Goal: Task Accomplishment & Management: Complete application form

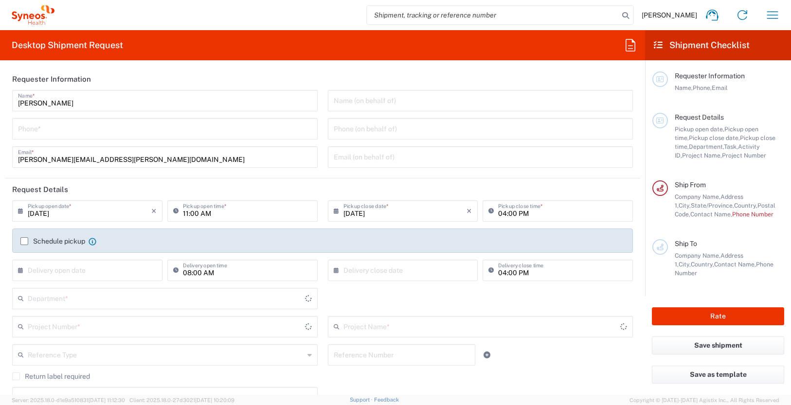
type input "[US_STATE]"
type input "[GEOGRAPHIC_DATA]"
type input "3190"
type input "[PERSON_NAME] Rsrch Grp ([GEOGRAPHIC_DATA]) In"
type input "[GEOGRAPHIC_DATA]"
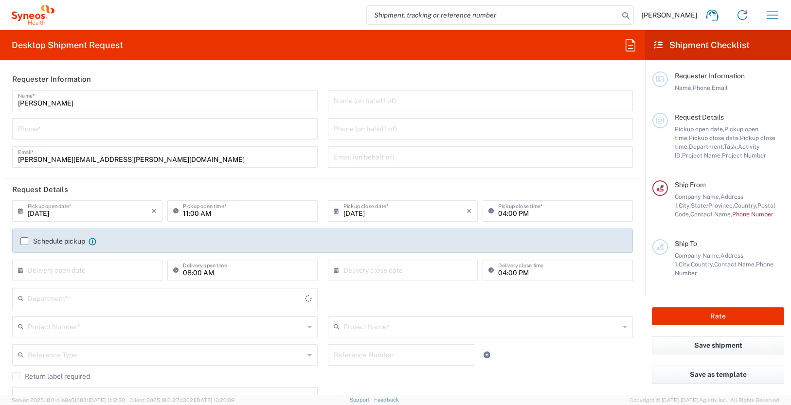
type input "3190"
type input "[PERSON_NAME] Rsrch Grp ([GEOGRAPHIC_DATA]) In"
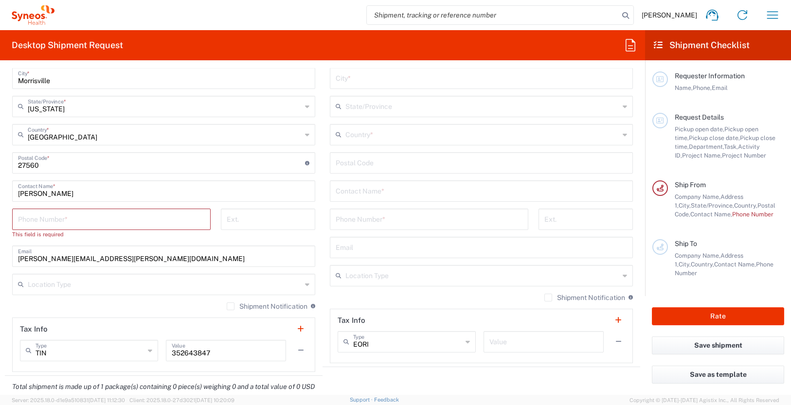
scroll to position [516, 0]
drag, startPoint x: 71, startPoint y: 193, endPoint x: -4, endPoint y: 192, distance: 75.0
click at [0, 192] on html "James Smith Home Shipment estimator Shipment tracking Desktop shipment request …" at bounding box center [395, 202] width 791 height 405
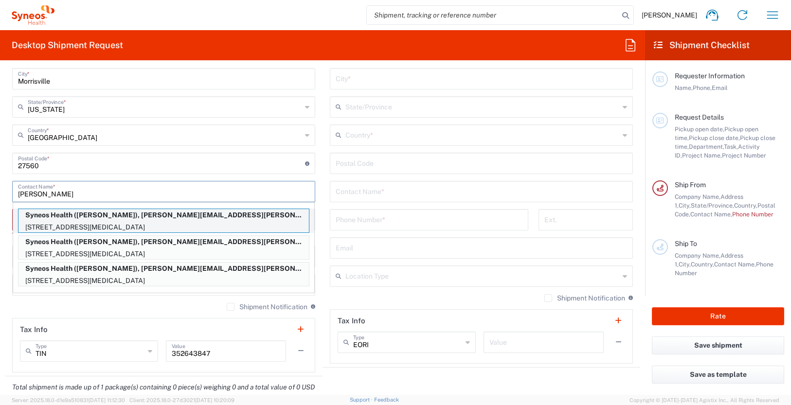
type input "nicole"
click at [77, 220] on p "Syneos Health (Nicole Vonallmen), nicole.vonallmen@illingworthresearch.com" at bounding box center [163, 215] width 291 height 12
type input "3952 River Ridge Dr"
type input "Norco"
type input "[US_STATE]"
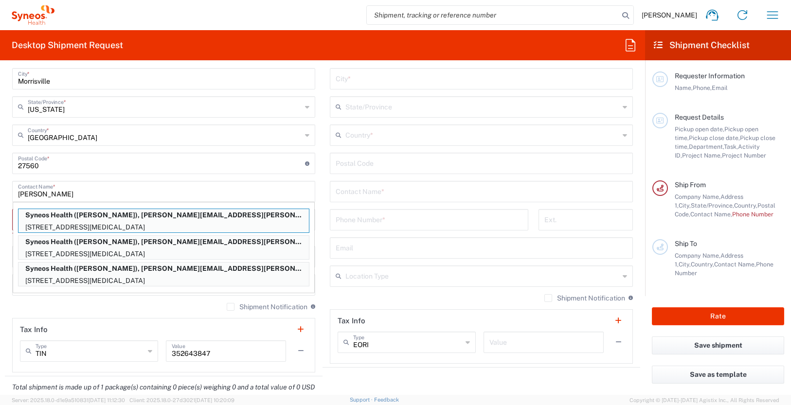
type input "92860"
type input "Nicole Vonallmen"
type input "9096594380"
type input "nicole.vonallmen@illingworthresearch.com"
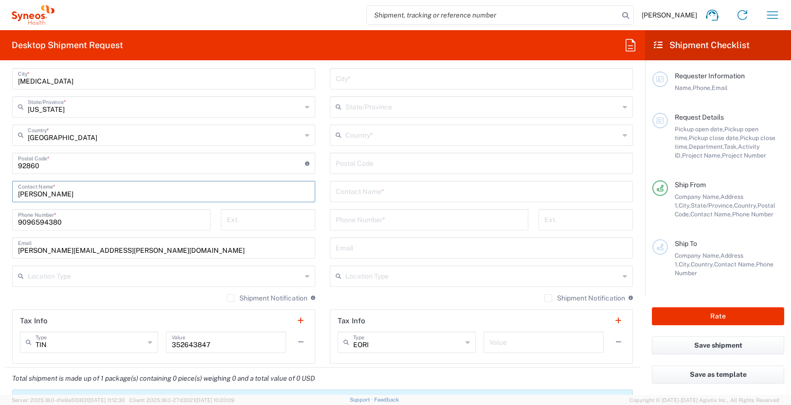
click at [382, 194] on input "text" at bounding box center [482, 191] width 292 height 17
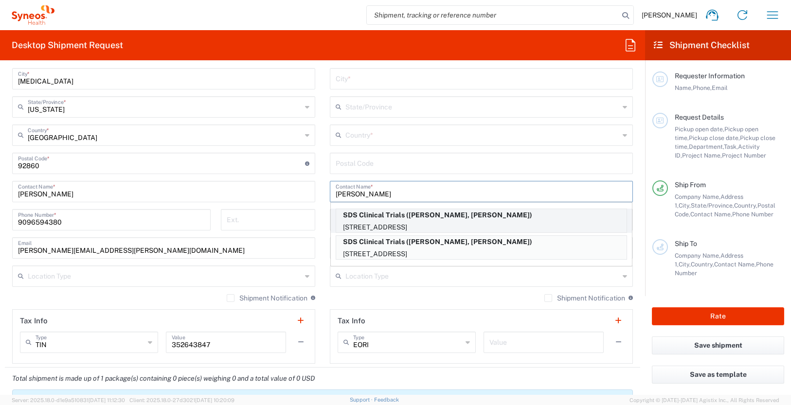
type input "jane"
click at [442, 214] on p "SDS Clinical Trials (Jane Withrow, Johnny Salvador)" at bounding box center [481, 215] width 291 height 12
type input "SDS Clinical Trials"
type input "1535 E. 17th St."
type input "Suite 101"
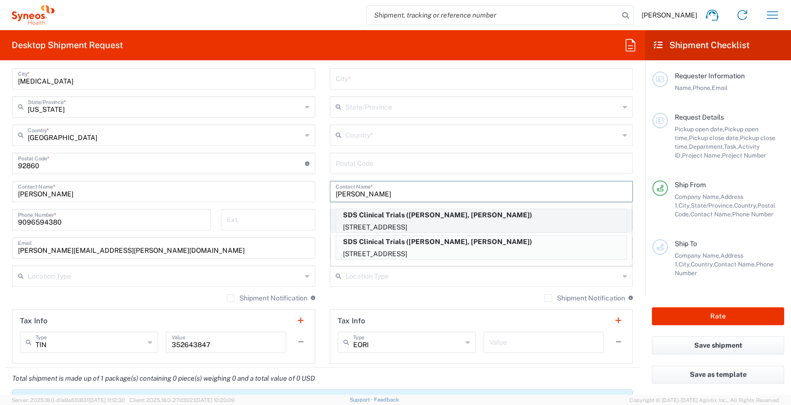
type input "Santa Ana"
type input "[GEOGRAPHIC_DATA]"
type input "92705"
type input "Jane Withrow, Johnny Salvador"
type input "714-834-1565"
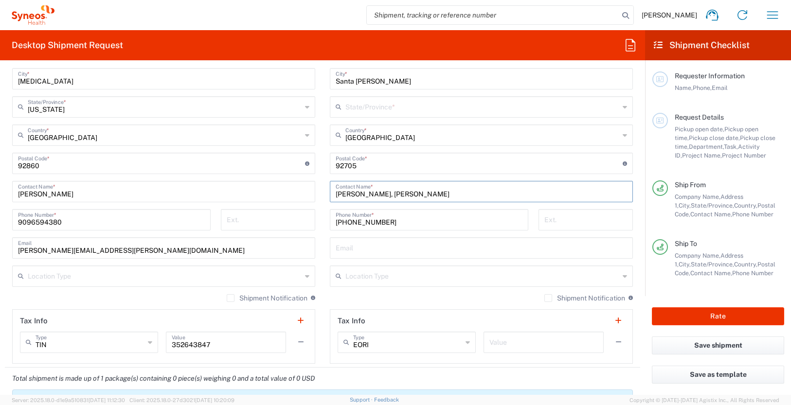
type input "[US_STATE]"
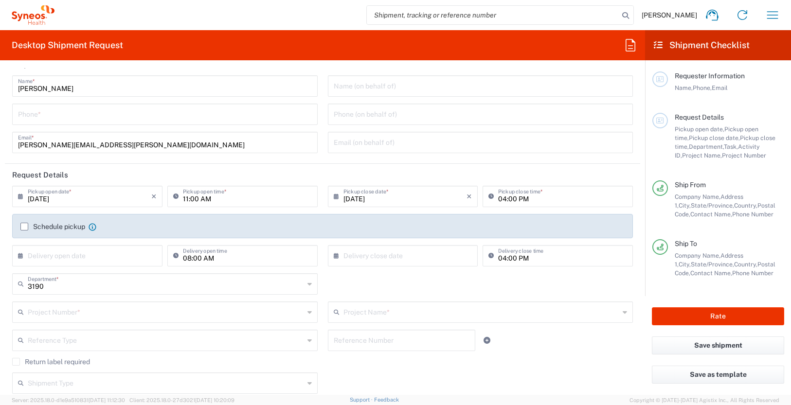
scroll to position [0, 0]
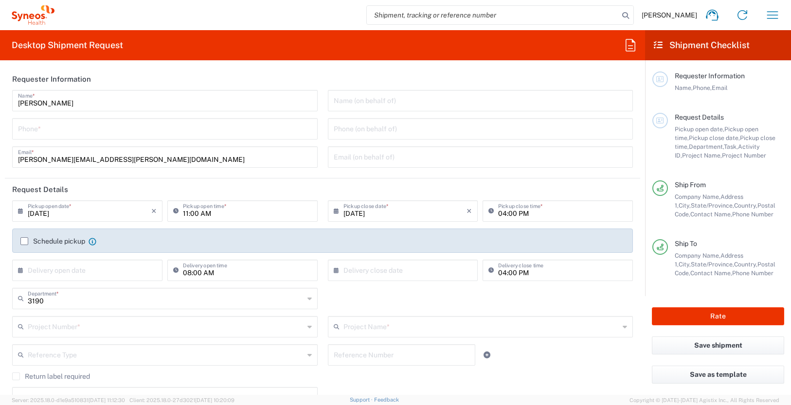
click at [59, 135] on input "tel" at bounding box center [165, 128] width 294 height 17
type input "3035422228"
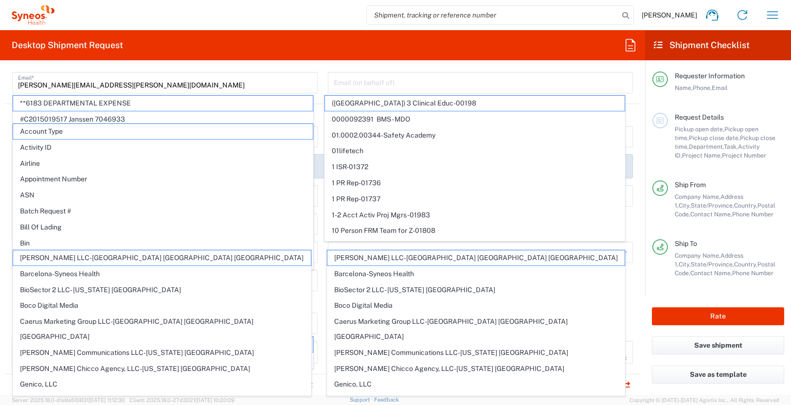
click at [315, 80] on div "James Smith Name * 3035422228 Phone * james.smith@illingworthresearch.com Email…" at bounding box center [165, 58] width 316 height 85
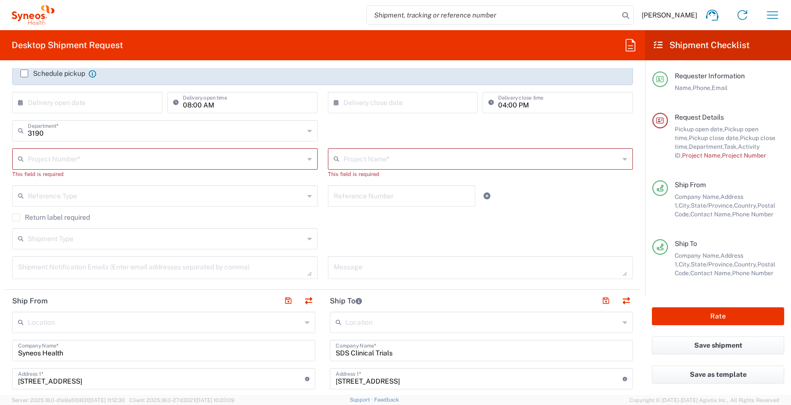
scroll to position [169, 0]
click at [61, 155] on input "text" at bounding box center [166, 156] width 276 height 17
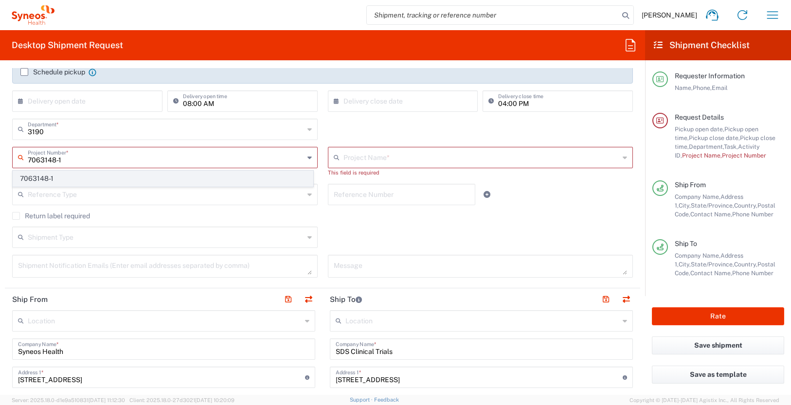
type input "7063148-1"
click at [43, 178] on span "7063148-1" at bounding box center [163, 178] width 300 height 15
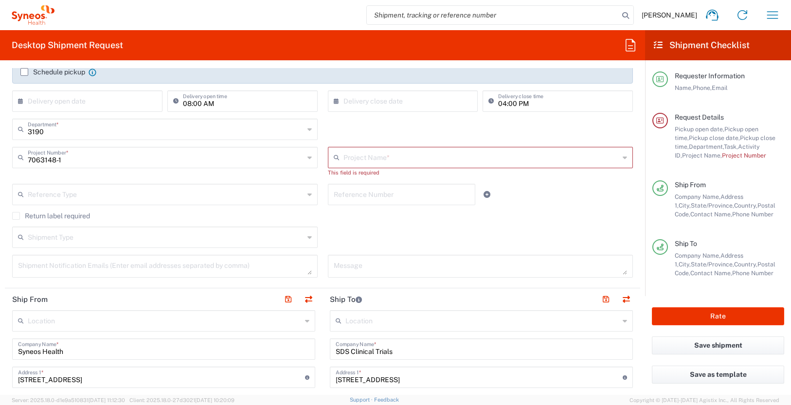
type input "802-SYN-190"
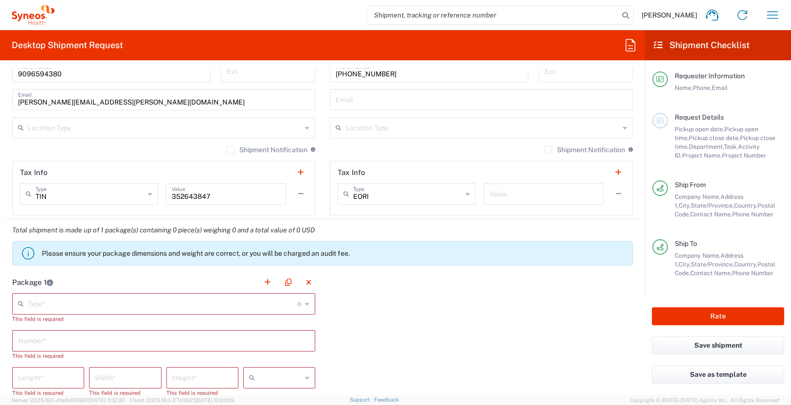
scroll to position [686, 0]
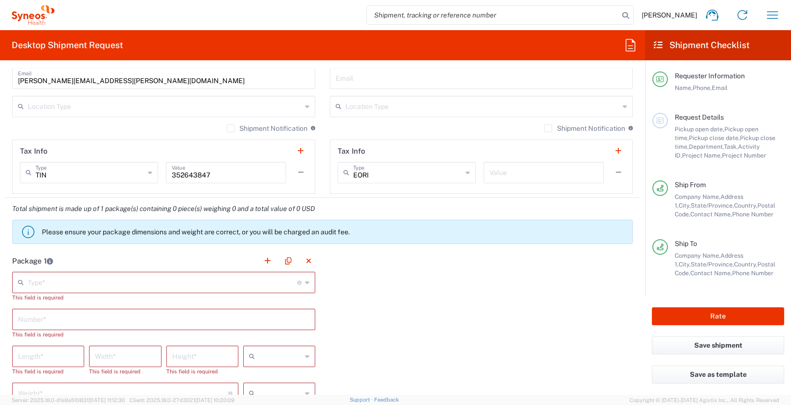
click at [106, 284] on input "text" at bounding box center [163, 282] width 270 height 17
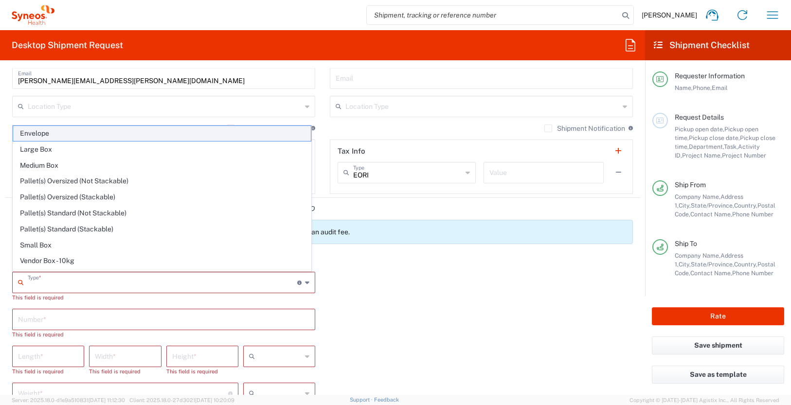
click at [52, 134] on span "Envelope" at bounding box center [162, 133] width 298 height 15
type input "Envelope"
type input "1"
type input "9.5"
type input "12.5"
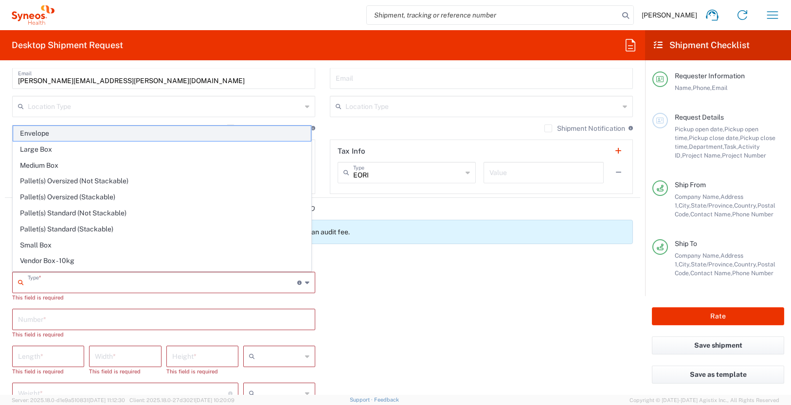
type input "0.25"
type input "in"
type input "0.45"
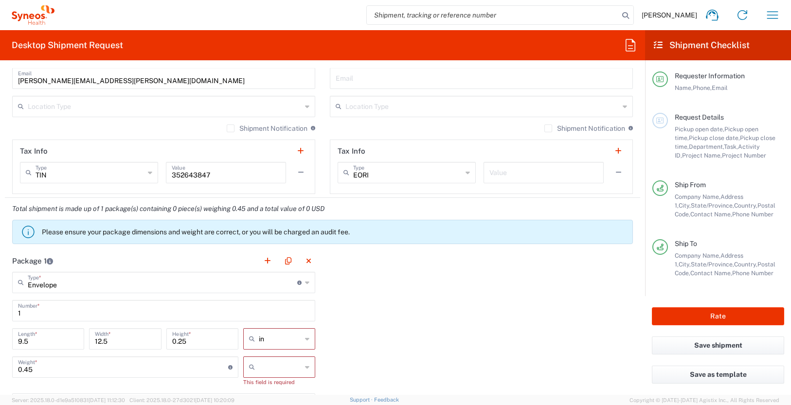
scroll to position [697, 0]
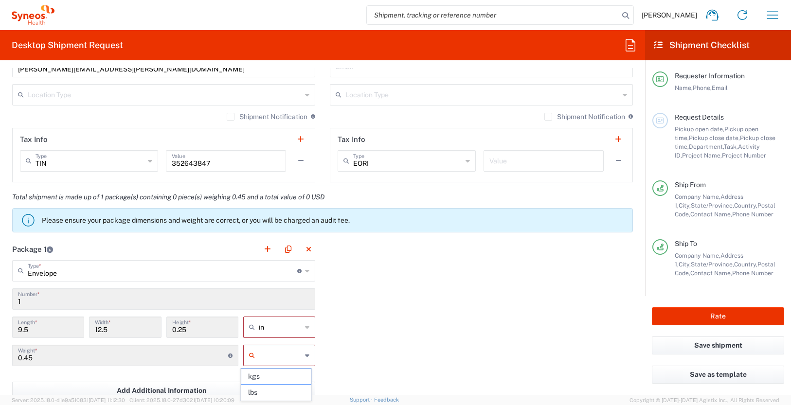
click at [263, 349] on input "text" at bounding box center [280, 356] width 43 height 16
click at [268, 389] on span "lbs" at bounding box center [275, 392] width 69 height 15
type input "lbs"
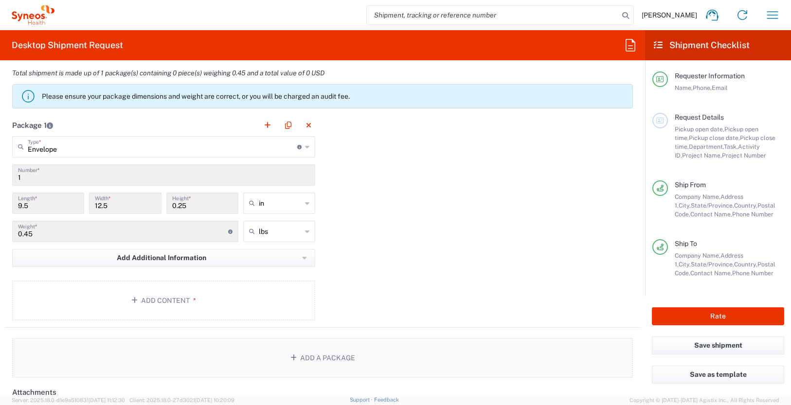
scroll to position [825, 0]
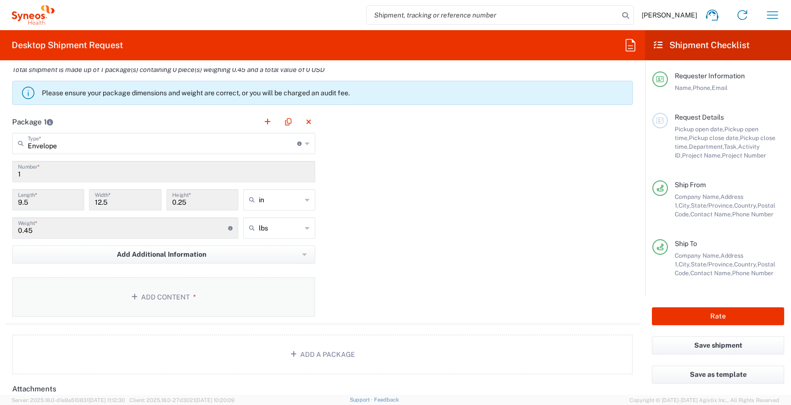
click at [199, 290] on button "Add Content *" at bounding box center [163, 297] width 303 height 40
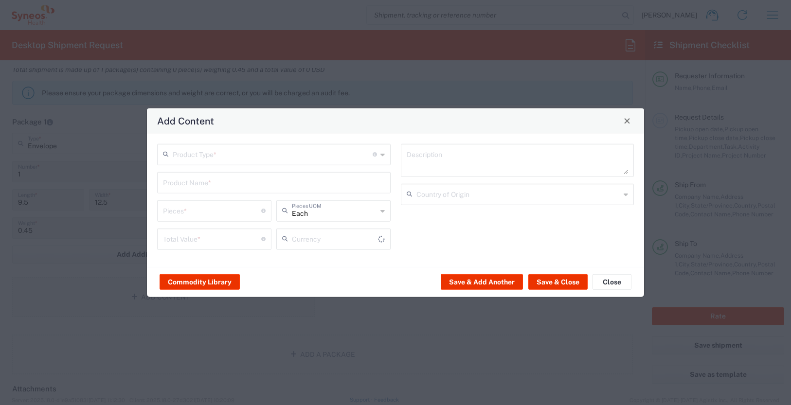
type input "US Dollar"
click at [251, 154] on input "text" at bounding box center [273, 153] width 200 height 17
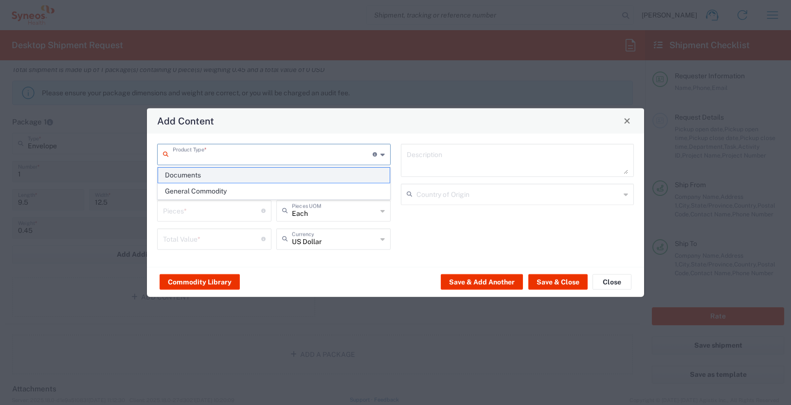
click at [246, 175] on span "Documents" at bounding box center [274, 175] width 232 height 15
type input "Documents"
type input "1"
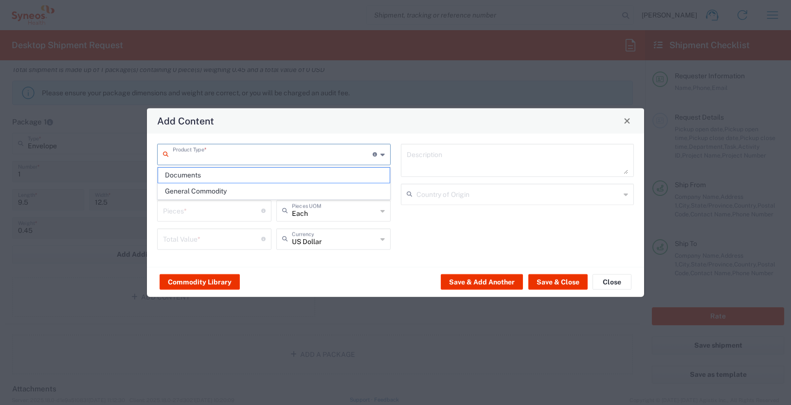
type textarea "Documents"
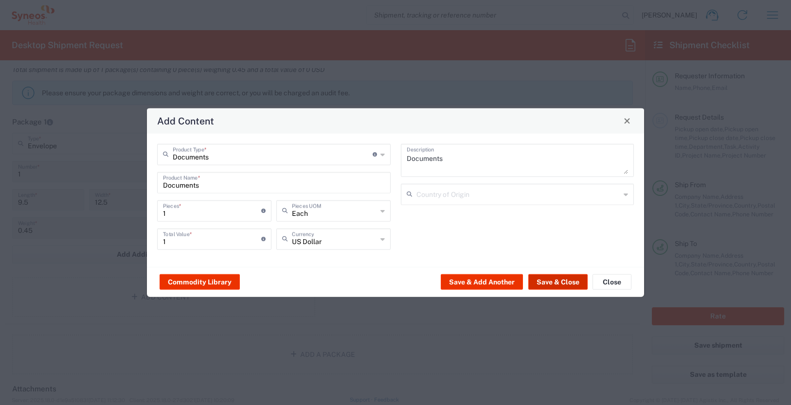
click at [561, 285] on button "Save & Close" at bounding box center [558, 283] width 59 height 16
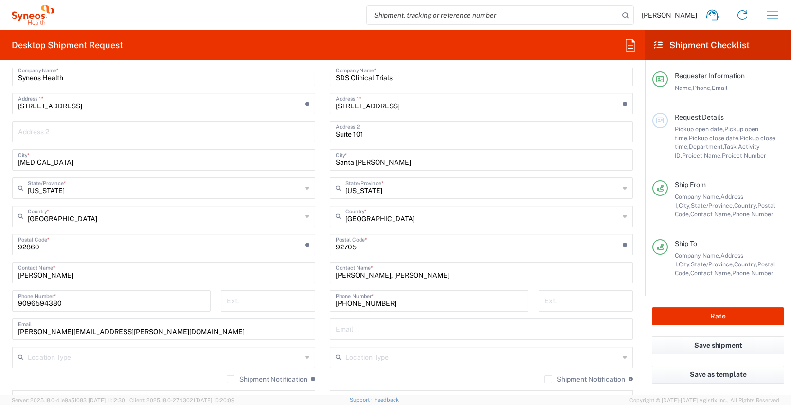
scroll to position [436, 0]
drag, startPoint x: 92, startPoint y: 275, endPoint x: -29, endPoint y: 275, distance: 121.7
click at [0, 275] on html "James Smith Home Shipment estimator Shipment tracking Desktop shipment request …" at bounding box center [395, 202] width 791 height 405
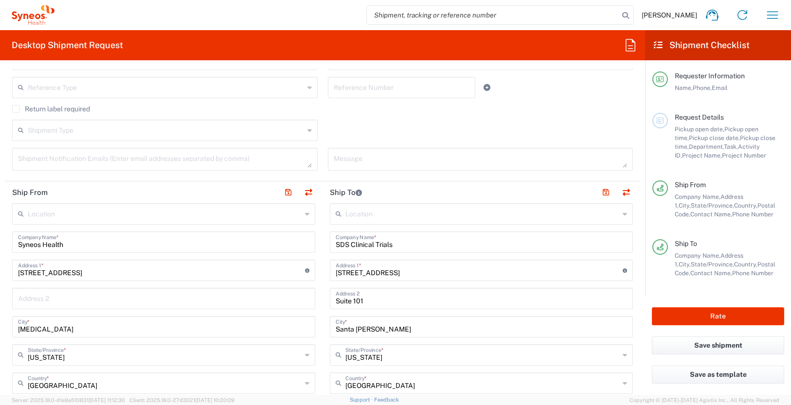
scroll to position [0, 0]
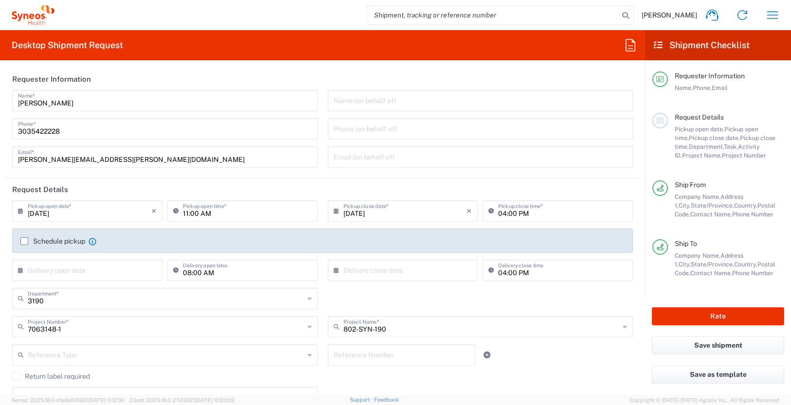
click at [374, 101] on input "text" at bounding box center [481, 100] width 294 height 17
paste input "Nicole Vonallmen"
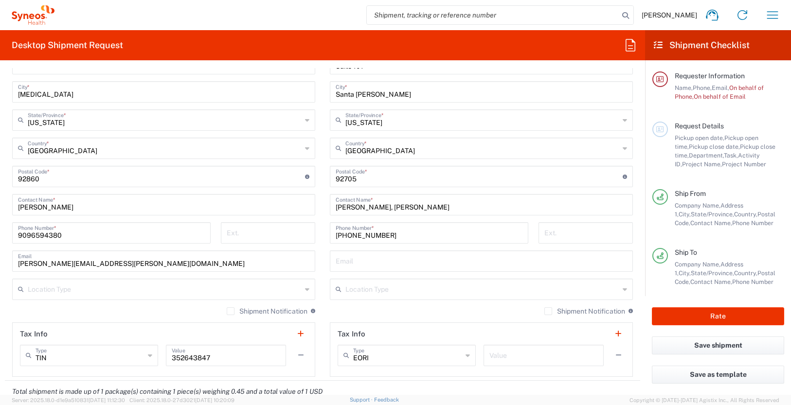
scroll to position [558, 0]
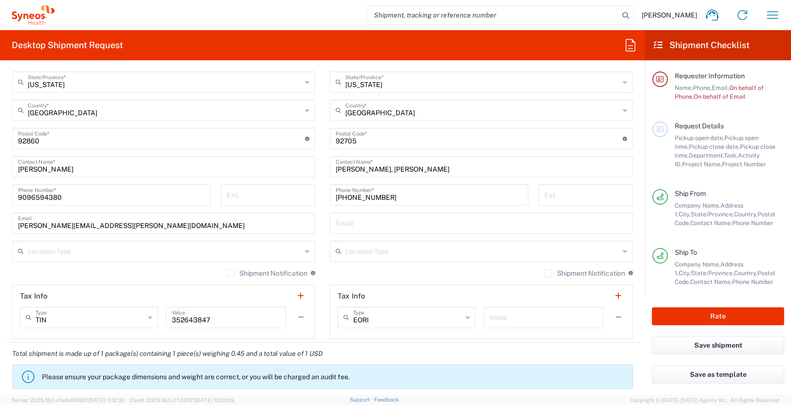
type input "Nicole Vonallmen"
drag, startPoint x: 153, startPoint y: 226, endPoint x: -24, endPoint y: 228, distance: 176.7
click at [0, 228] on html "James Smith Home Shipment estimator Shipment tracking Desktop shipment request …" at bounding box center [395, 202] width 791 height 405
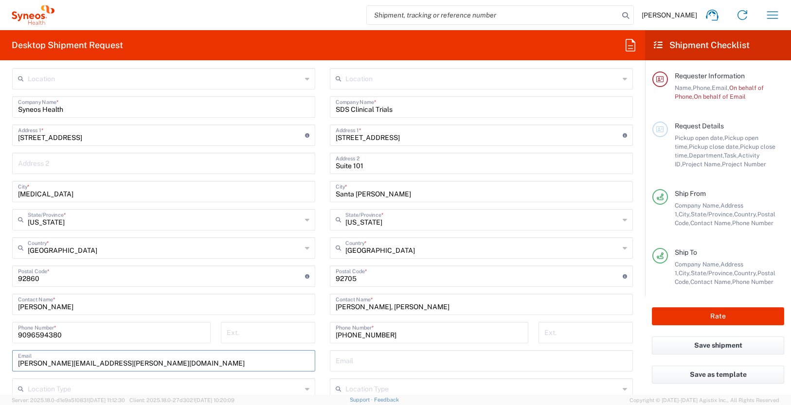
scroll to position [0, 0]
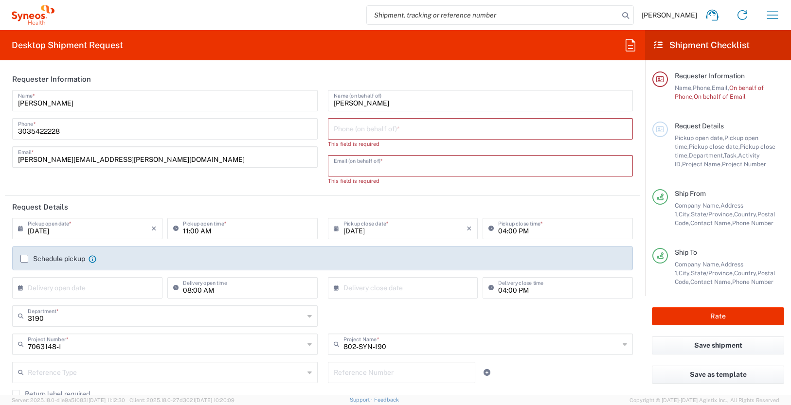
click at [358, 168] on input "text" at bounding box center [481, 165] width 294 height 17
paste input "nicole.vonallmen@illingworthresearch.com"
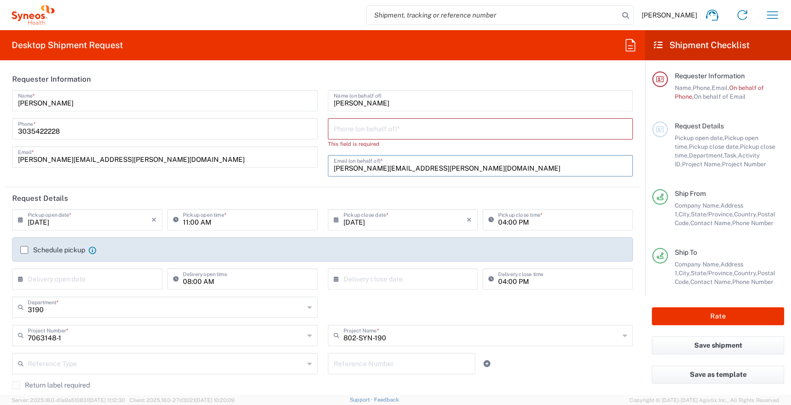
type input "nicole.vonallmen@illingworthresearch.com"
click at [373, 203] on header "Request Details" at bounding box center [323, 198] width 636 height 22
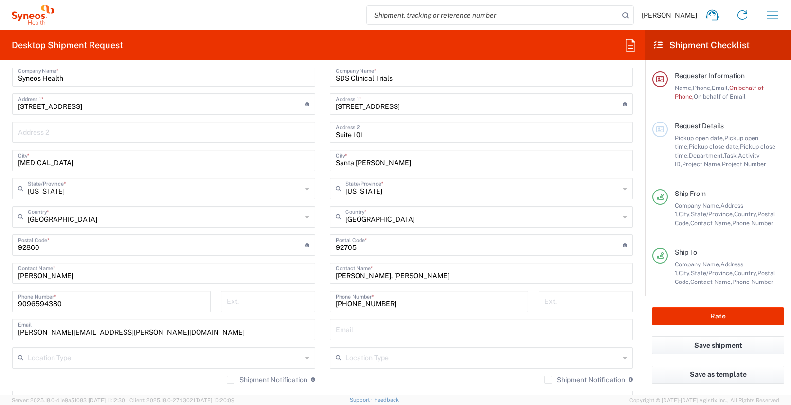
scroll to position [453, 0]
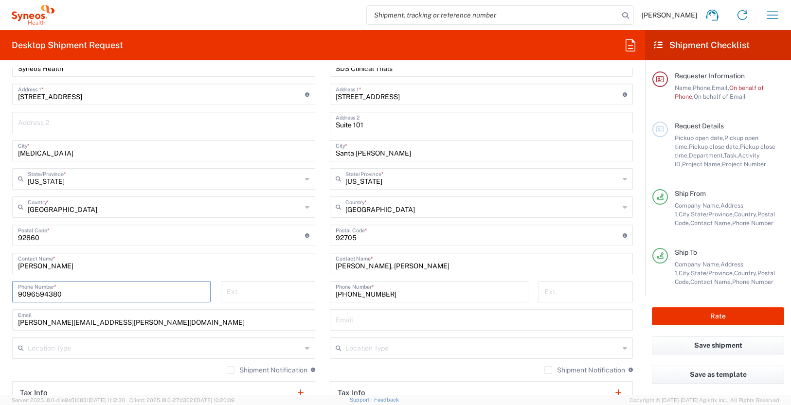
drag, startPoint x: 79, startPoint y: 296, endPoint x: 2, endPoint y: 297, distance: 76.9
click at [2, 297] on form "Requester Information James Smith Name * 3035422228 Phone * james.smith@illingw…" at bounding box center [322, 231] width 645 height 327
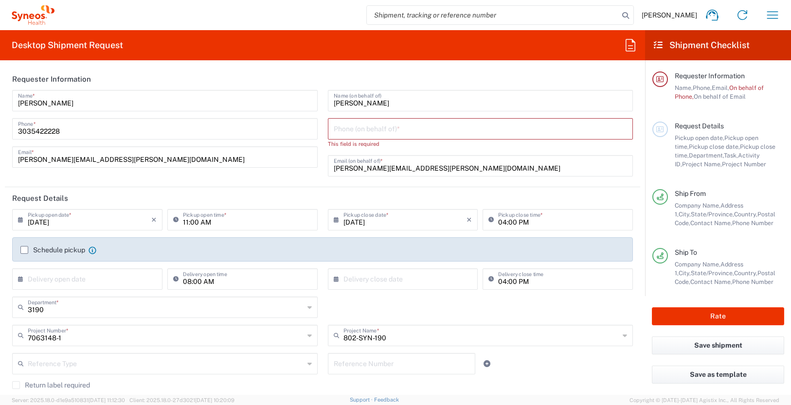
click at [375, 129] on input "tel" at bounding box center [481, 128] width 294 height 17
paste input "9096594380"
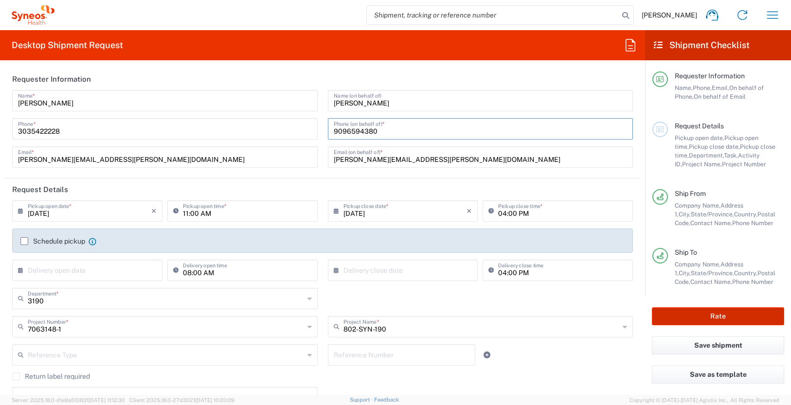
type input "9096594380"
click at [730, 315] on button "Rate" at bounding box center [718, 317] width 132 height 18
type input "7063148-1"
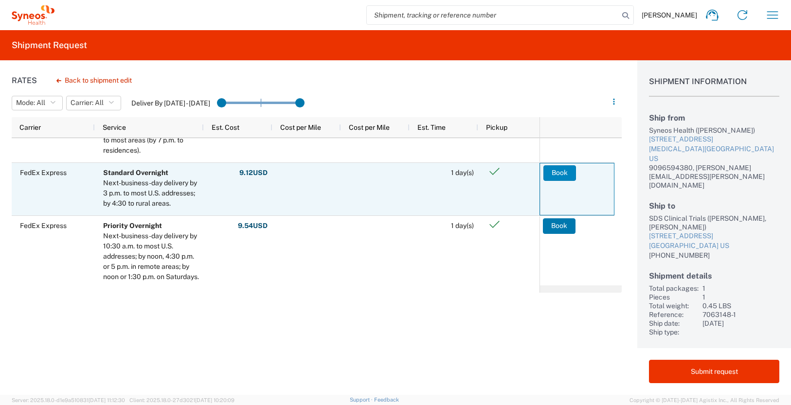
click at [563, 171] on button "Book" at bounding box center [560, 173] width 33 height 16
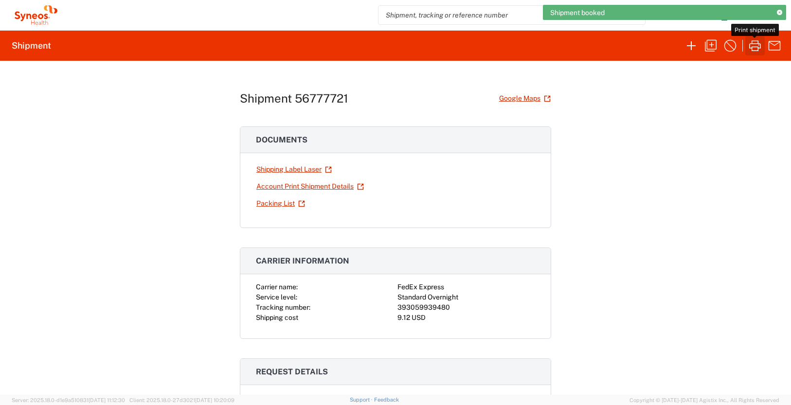
click at [758, 47] on icon "button" at bounding box center [756, 45] width 12 height 11
